Goal: Transaction & Acquisition: Purchase product/service

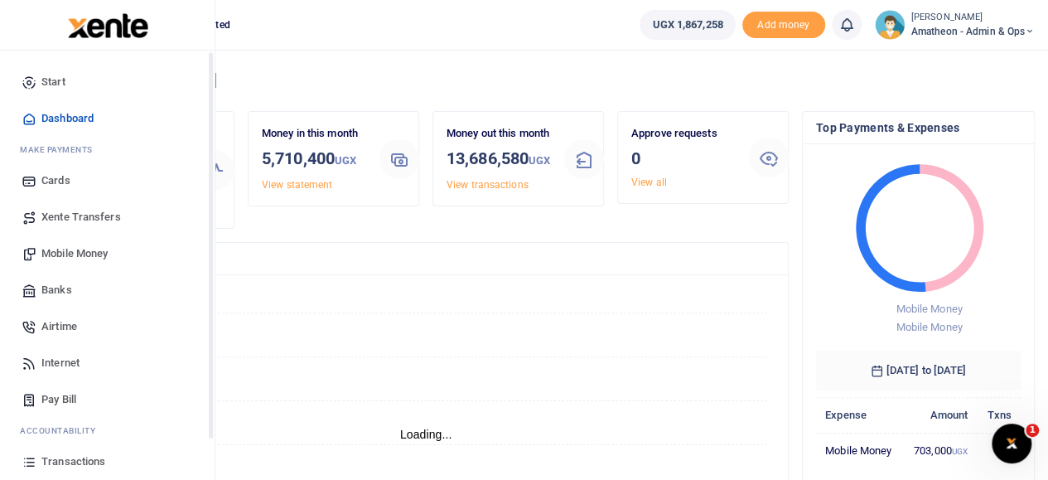
scroll to position [13, 13]
click at [73, 254] on span "Mobile Money" at bounding box center [74, 253] width 66 height 17
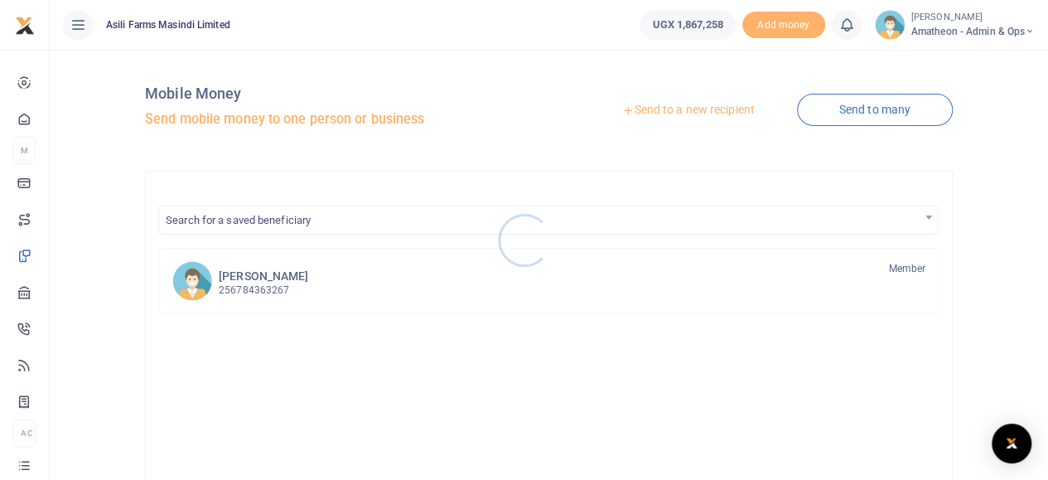
click at [694, 109] on div at bounding box center [524, 240] width 1048 height 480
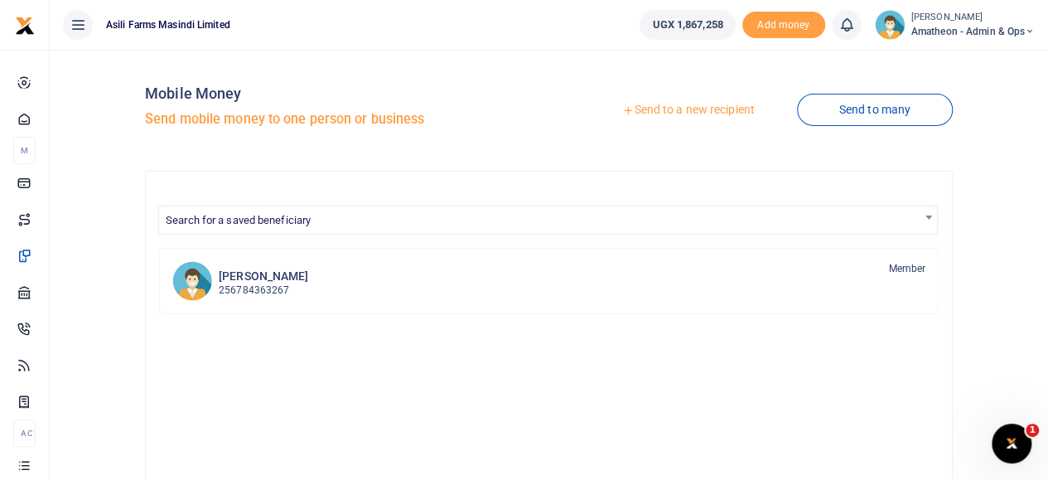
click at [694, 109] on link "Send to a new recipient" at bounding box center [688, 110] width 216 height 30
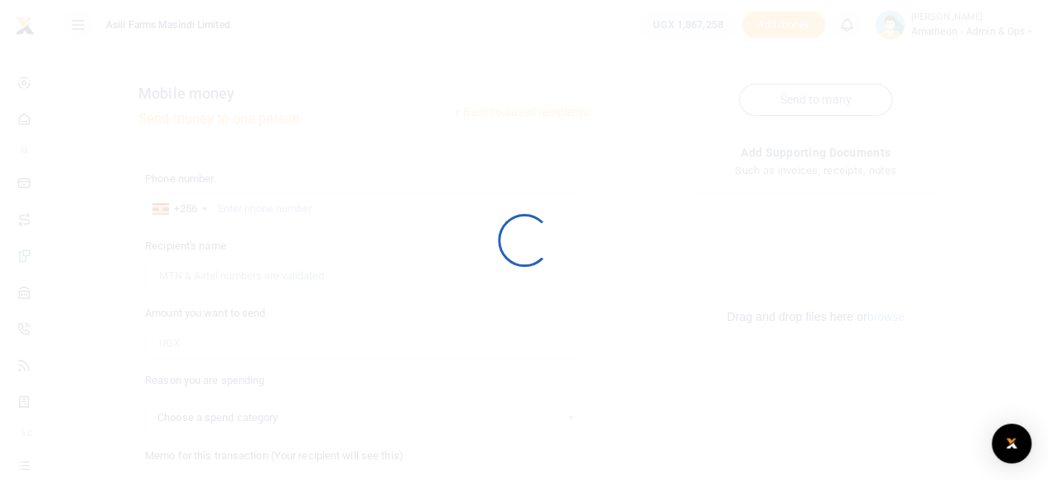
select select
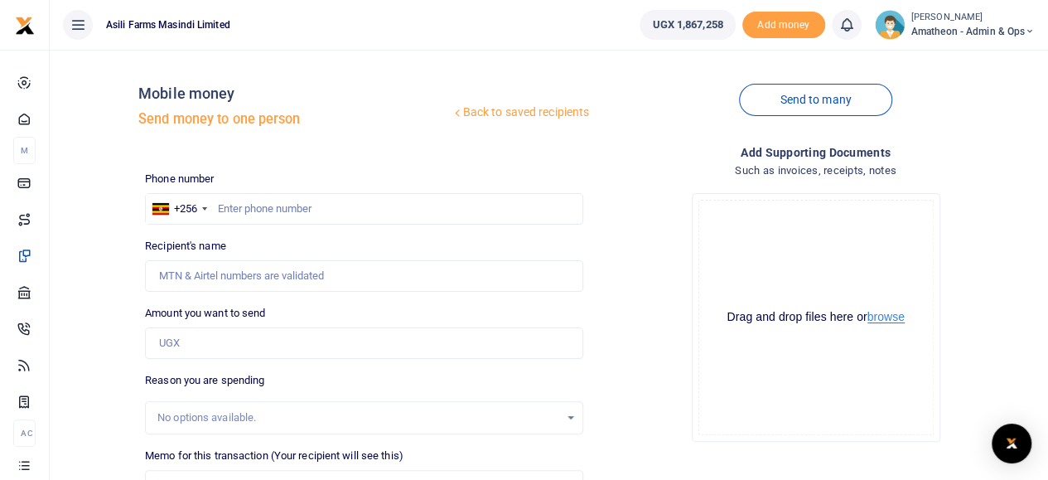
click at [882, 321] on button "browse" at bounding box center [886, 317] width 37 height 12
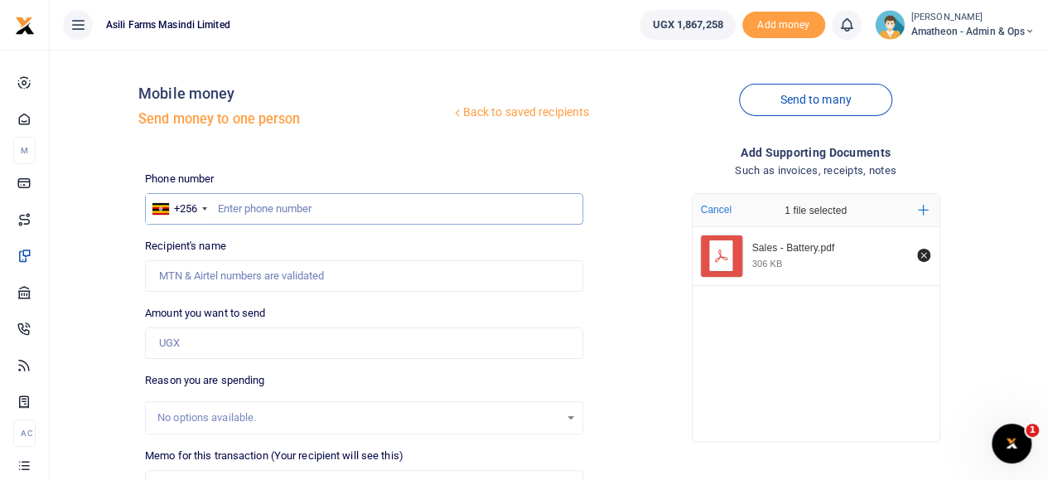
click at [303, 213] on input "text" at bounding box center [364, 208] width 438 height 31
paste input "776 276266"
click at [323, 255] on div "Recipient's name Name is required." at bounding box center [364, 265] width 438 height 54
click at [240, 209] on input "776 276266" at bounding box center [364, 208] width 438 height 31
type input "776276266"
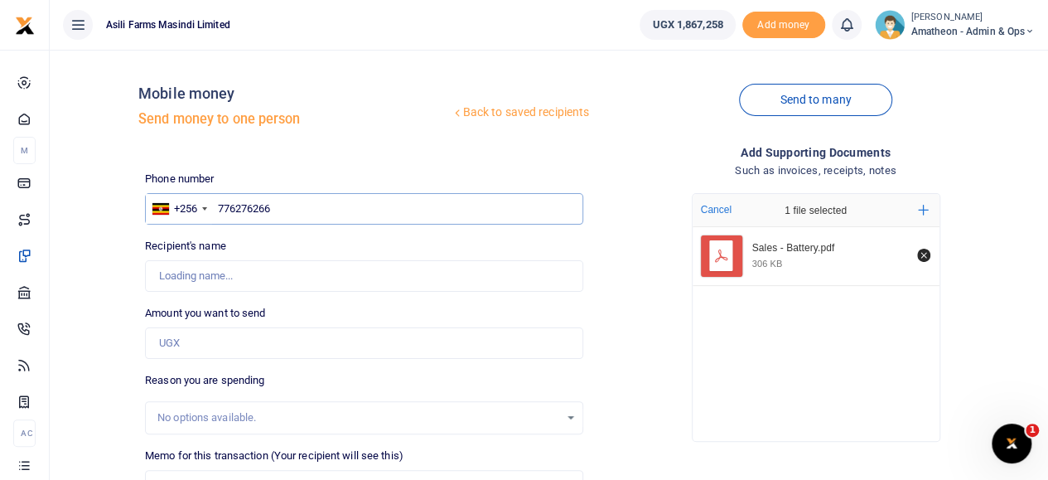
type input "[PERSON_NAME]"
type input "776276266"
click at [272, 290] on input "Found" at bounding box center [364, 275] width 438 height 31
click at [208, 347] on input "Amount you want to send" at bounding box center [364, 342] width 438 height 31
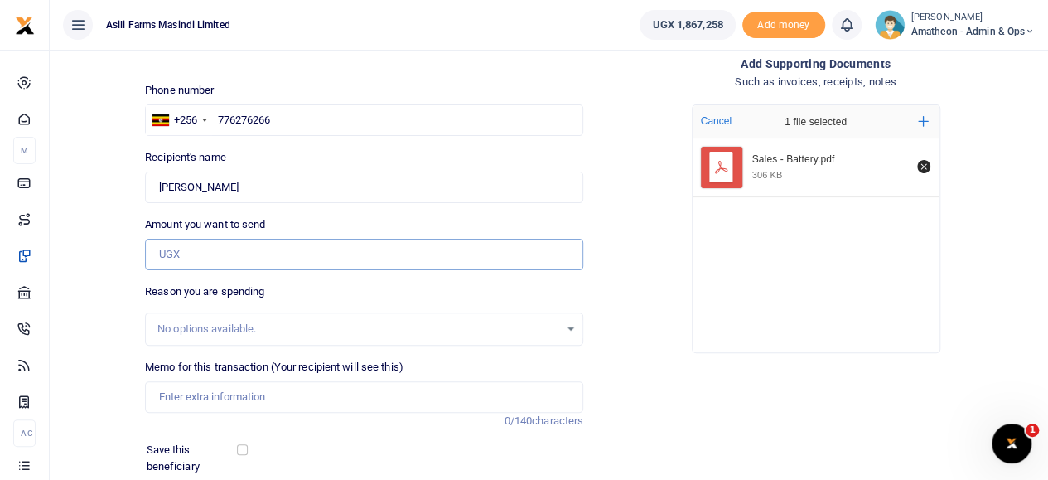
scroll to position [252, 0]
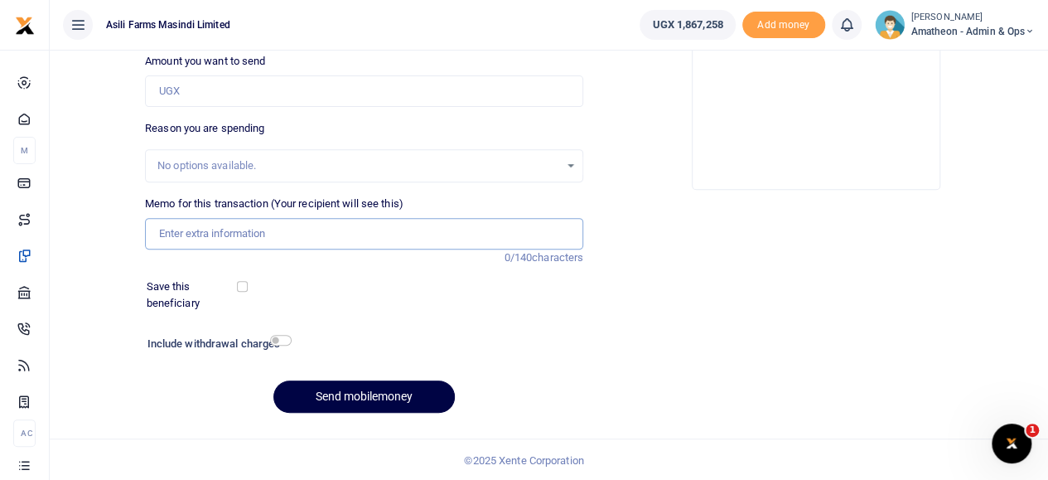
click at [192, 235] on input "Memo for this transaction (Your recipient will see this)" at bounding box center [364, 233] width 438 height 31
paste input "N120MF L POWERLAST"
type input "N120MF L POWERLAST for Geko generator"
click at [225, 88] on input "Amount you want to send" at bounding box center [364, 90] width 438 height 31
paste input "646,249"
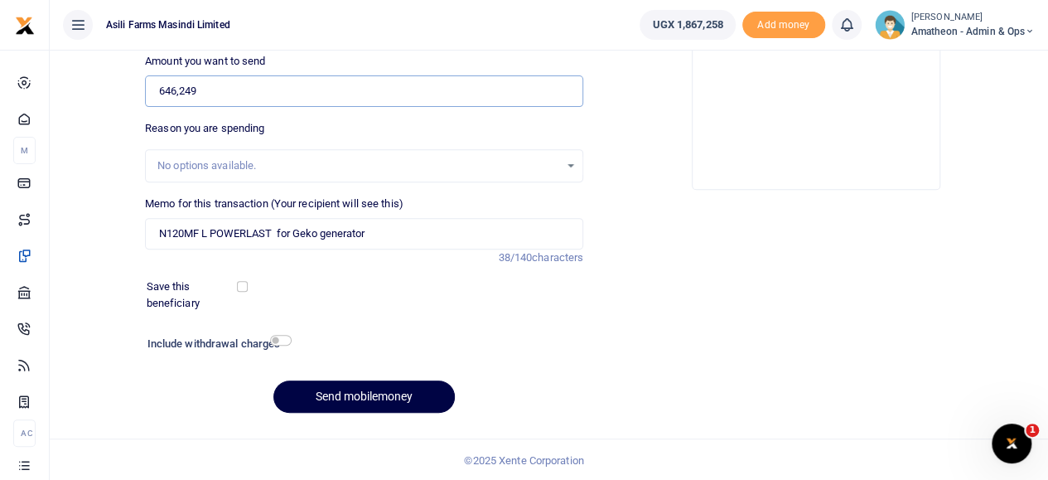
type input "646,249"
click at [581, 209] on div "Memo for this transaction (Your recipient will see this) N120MF L POWERLAST for…" at bounding box center [364, 223] width 438 height 54
drag, startPoint x: 270, startPoint y: 231, endPoint x: 219, endPoint y: 233, distance: 51.4
click at [215, 233] on input "N120MF L POWERLAST for Geko generator" at bounding box center [364, 233] width 438 height 31
click at [230, 234] on input "N120MF L Powerlast for Geko generator" at bounding box center [364, 233] width 438 height 31
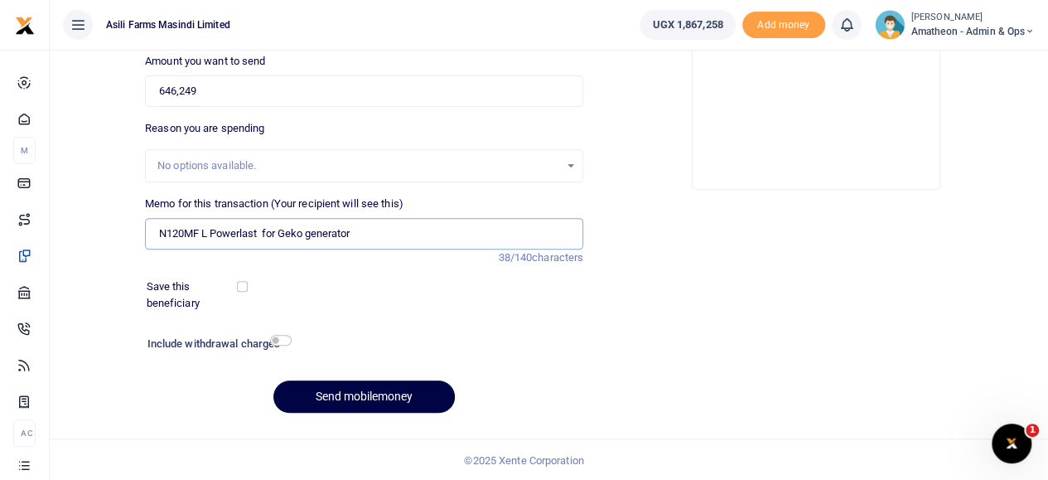
click at [239, 233] on input "N120MF L Powerlast for Geko generator" at bounding box center [364, 233] width 438 height 31
type input "N120MF L Power last for Geko generator"
drag, startPoint x: 378, startPoint y: 294, endPoint x: 380, endPoint y: 284, distance: 10.1
click at [378, 294] on div "Save this beneficiary" at bounding box center [354, 294] width 428 height 32
click at [351, 392] on button "Send mobilemoney" at bounding box center [363, 396] width 181 height 32
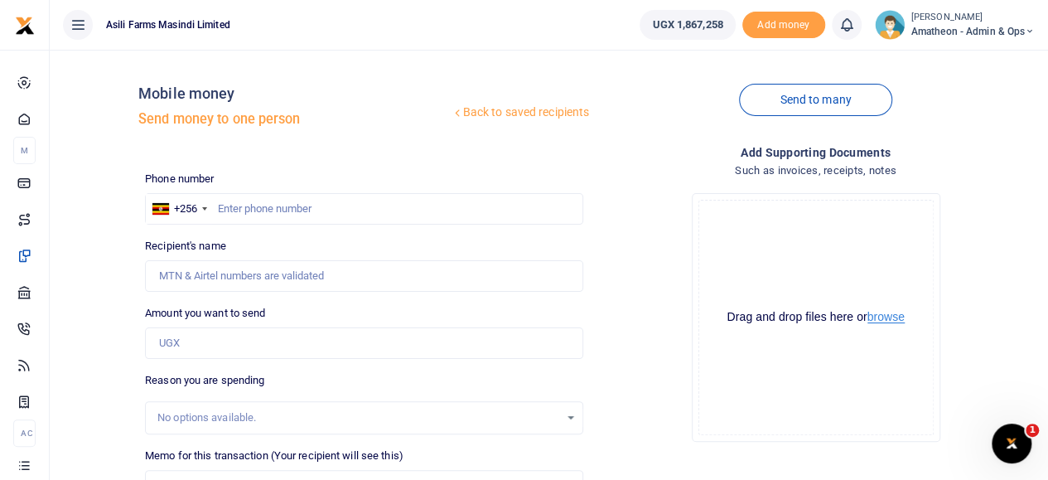
click at [885, 319] on button "browse" at bounding box center [886, 317] width 37 height 12
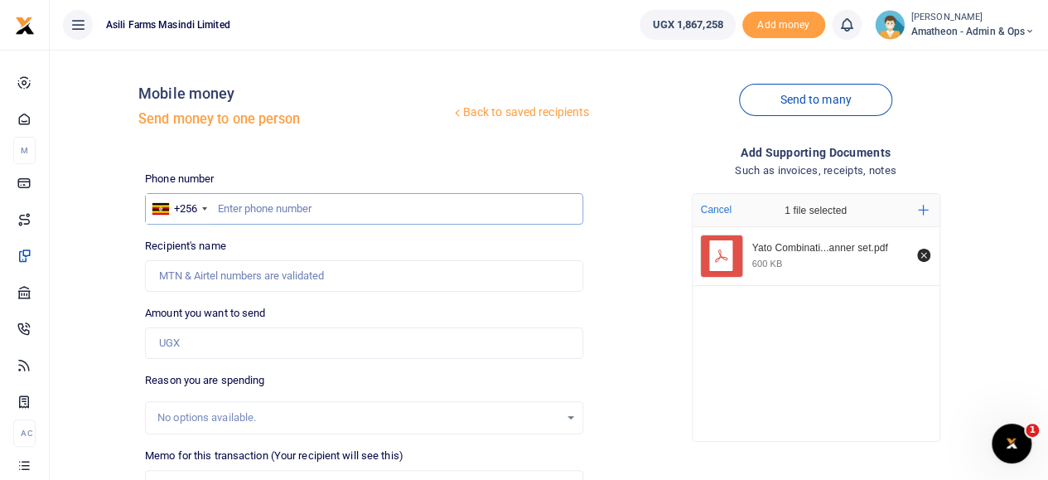
click at [294, 211] on input "text" at bounding box center [364, 208] width 438 height 31
paste input "646,249"
drag, startPoint x: 293, startPoint y: 211, endPoint x: 219, endPoint y: 212, distance: 73.8
click at [219, 212] on input "646,249" at bounding box center [364, 208] width 438 height 31
type input "646,249"
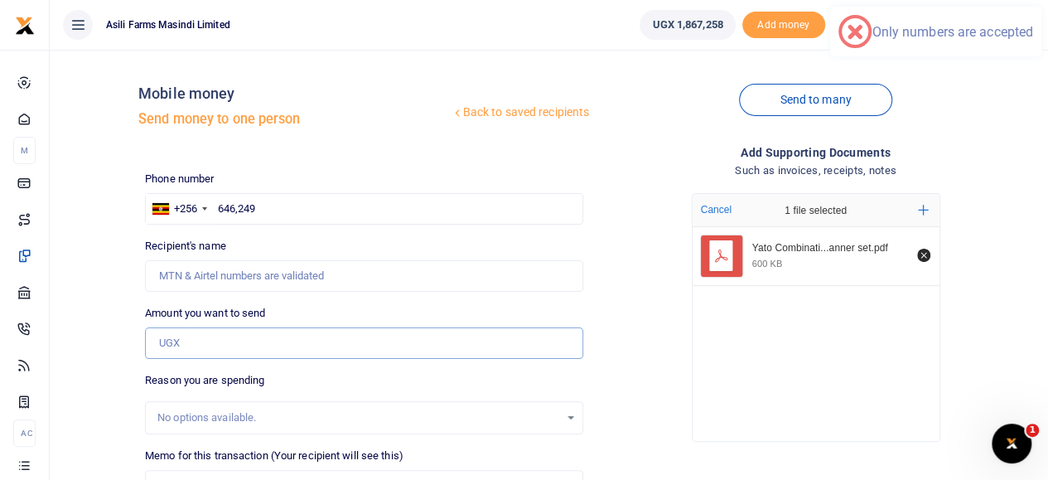
click at [232, 340] on input "Amount you want to send" at bounding box center [364, 342] width 438 height 31
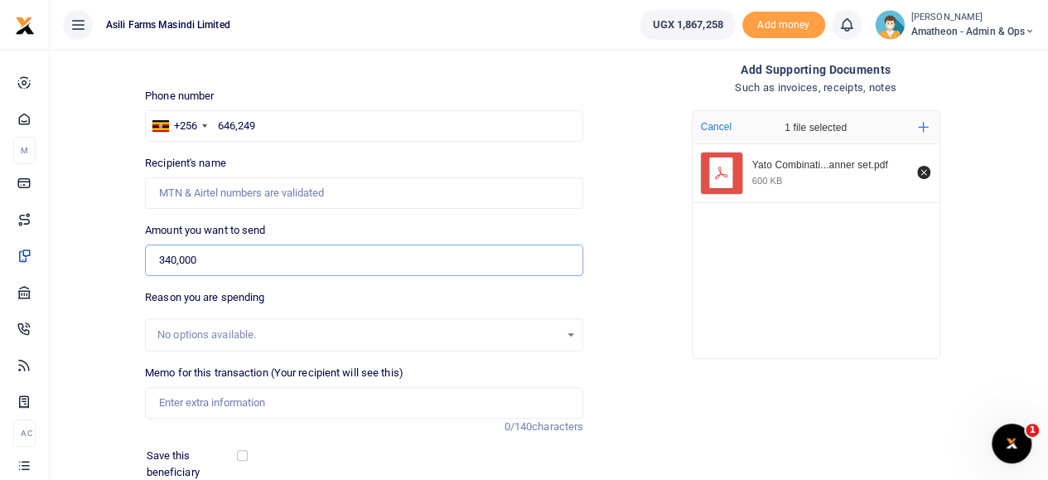
type input "340,000"
click at [215, 407] on input "Memo for this transaction (Your recipient will see this)" at bounding box center [364, 402] width 438 height 31
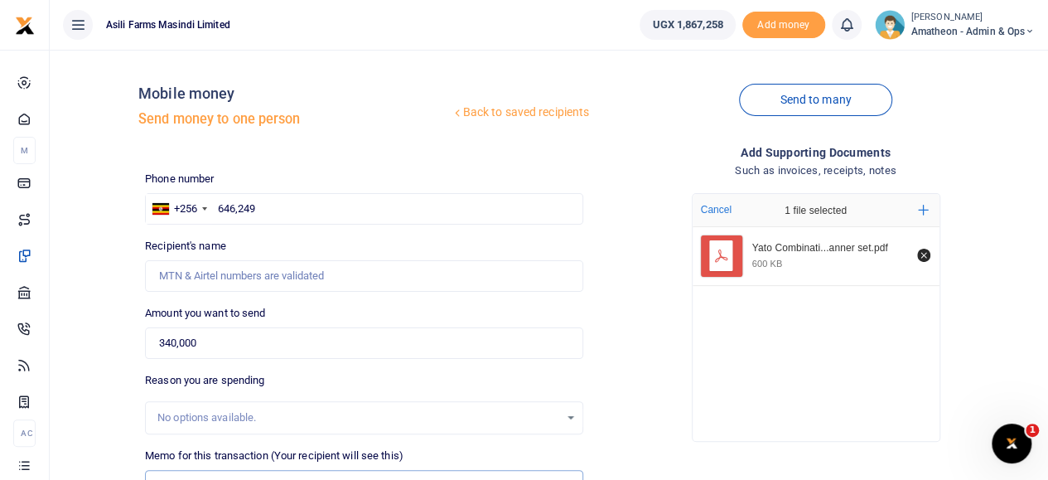
type input "Yato combination spanner set 6 32mm 25pcs"
click at [271, 211] on input "646,249" at bounding box center [364, 208] width 438 height 31
drag, startPoint x: 264, startPoint y: 208, endPoint x: 220, endPoint y: 208, distance: 43.1
click at [220, 208] on input "646,249" at bounding box center [364, 208] width 438 height 31
paste input "0776 276266"
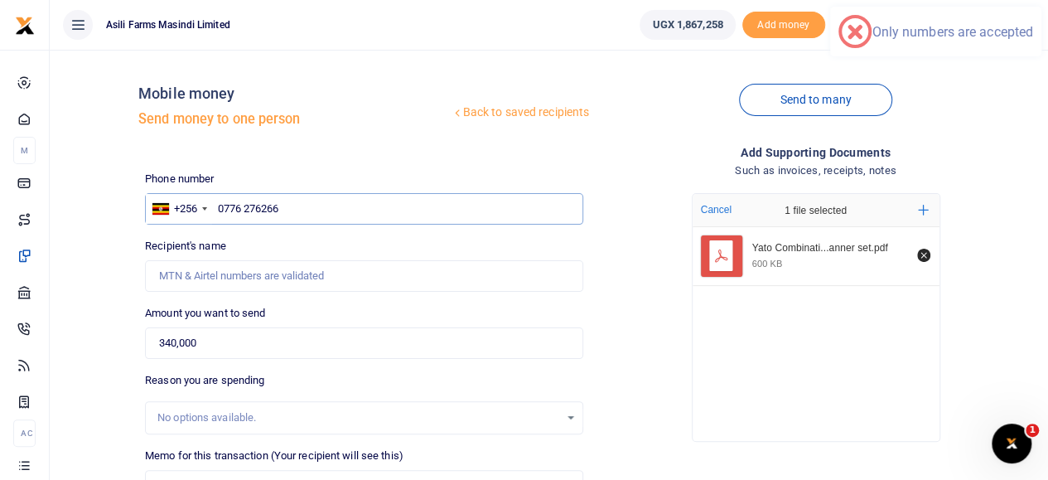
click at [223, 206] on input "0776 276266" at bounding box center [364, 208] width 438 height 31
click at [239, 207] on input "776 276266" at bounding box center [364, 208] width 438 height 31
type input "776276266"
type input "[PERSON_NAME]"
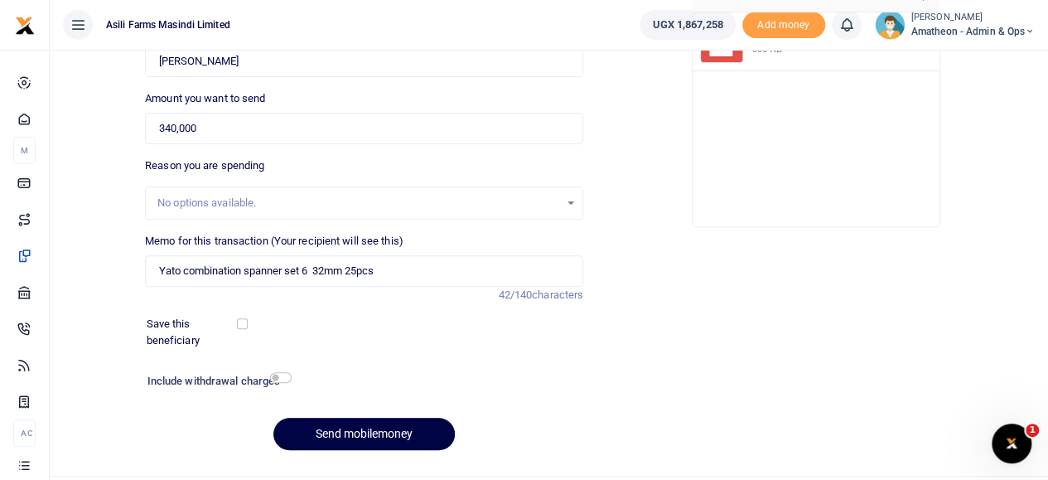
scroll to position [252, 0]
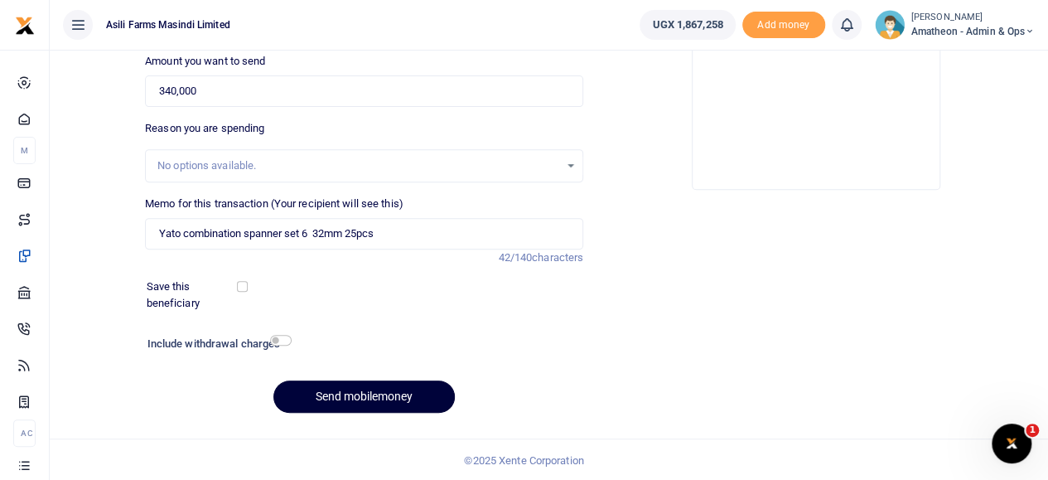
type input "776276266"
click at [395, 388] on button "Send mobilemoney" at bounding box center [363, 396] width 181 height 32
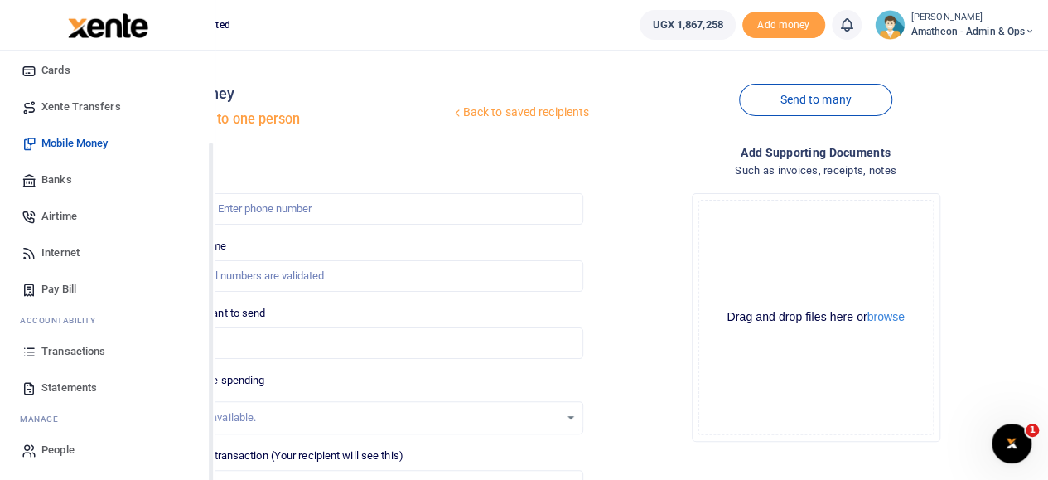
scroll to position [111, 0]
click at [71, 342] on span "Transactions" at bounding box center [73, 350] width 64 height 17
